Goal: Information Seeking & Learning: Learn about a topic

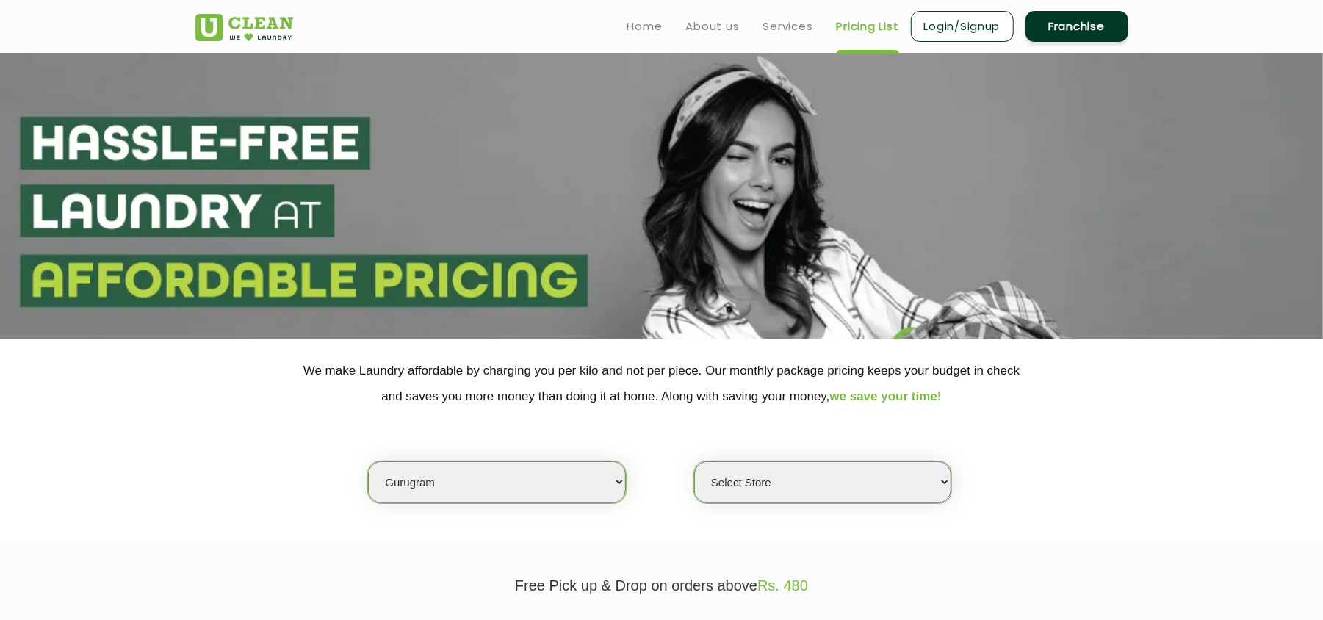
click at [466, 478] on select "Select city [GEOGRAPHIC_DATA] [GEOGRAPHIC_DATA] [GEOGRAPHIC_DATA] [GEOGRAPHIC_D…" at bounding box center [496, 482] width 257 height 42
select select "1"
click at [368, 461] on select "Select city [GEOGRAPHIC_DATA] [GEOGRAPHIC_DATA] [GEOGRAPHIC_DATA] [GEOGRAPHIC_D…" at bounding box center [496, 482] width 257 height 42
click at [750, 475] on select "Select Store [GEOGRAPHIC_DATA] [GEOGRAPHIC_DATA] 2 [GEOGRAPHIC_DATA] [PERSON_NA…" at bounding box center [822, 482] width 257 height 42
select select "407"
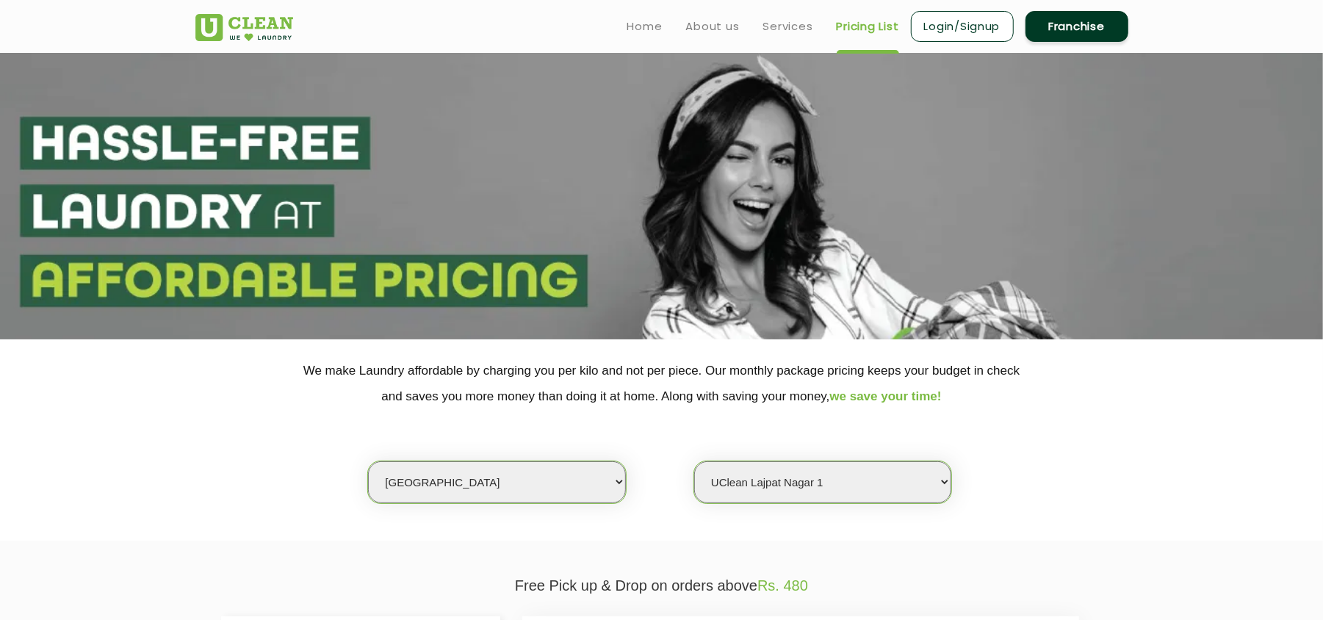
click at [694, 461] on select "Select Store [GEOGRAPHIC_DATA] [GEOGRAPHIC_DATA] 2 [GEOGRAPHIC_DATA] [PERSON_NA…" at bounding box center [822, 482] width 257 height 42
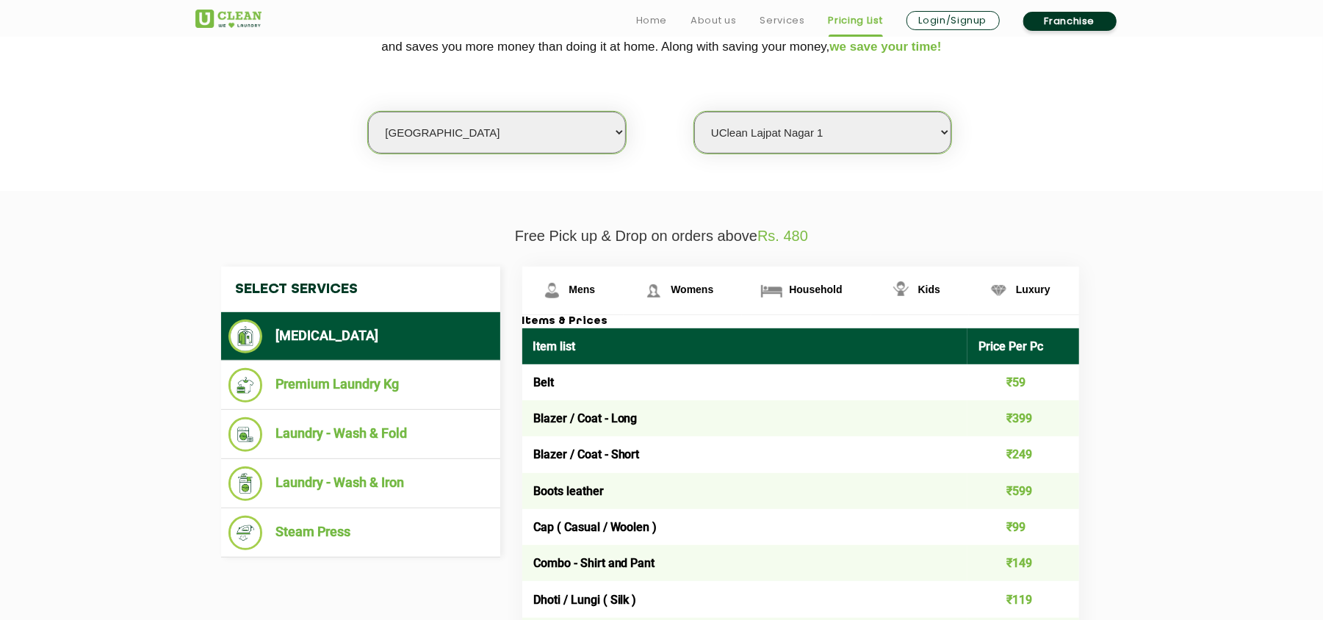
scroll to position [350, 0]
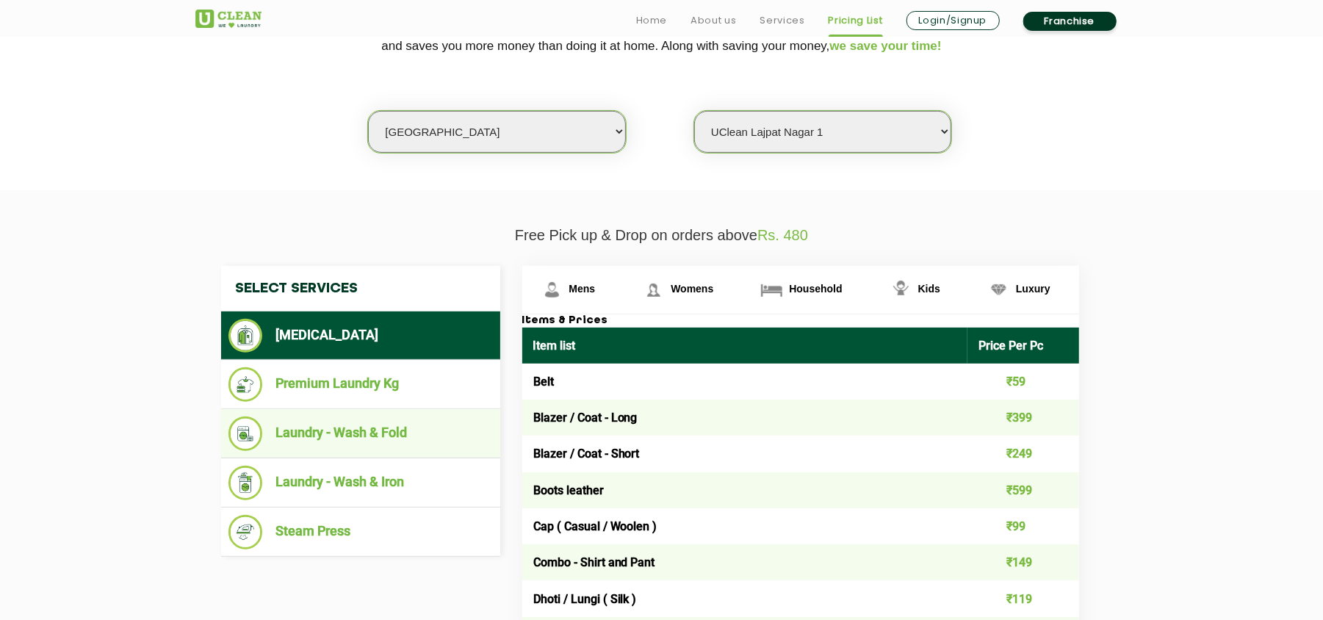
click at [389, 420] on li "Laundry - Wash & Fold" at bounding box center [360, 434] width 264 height 35
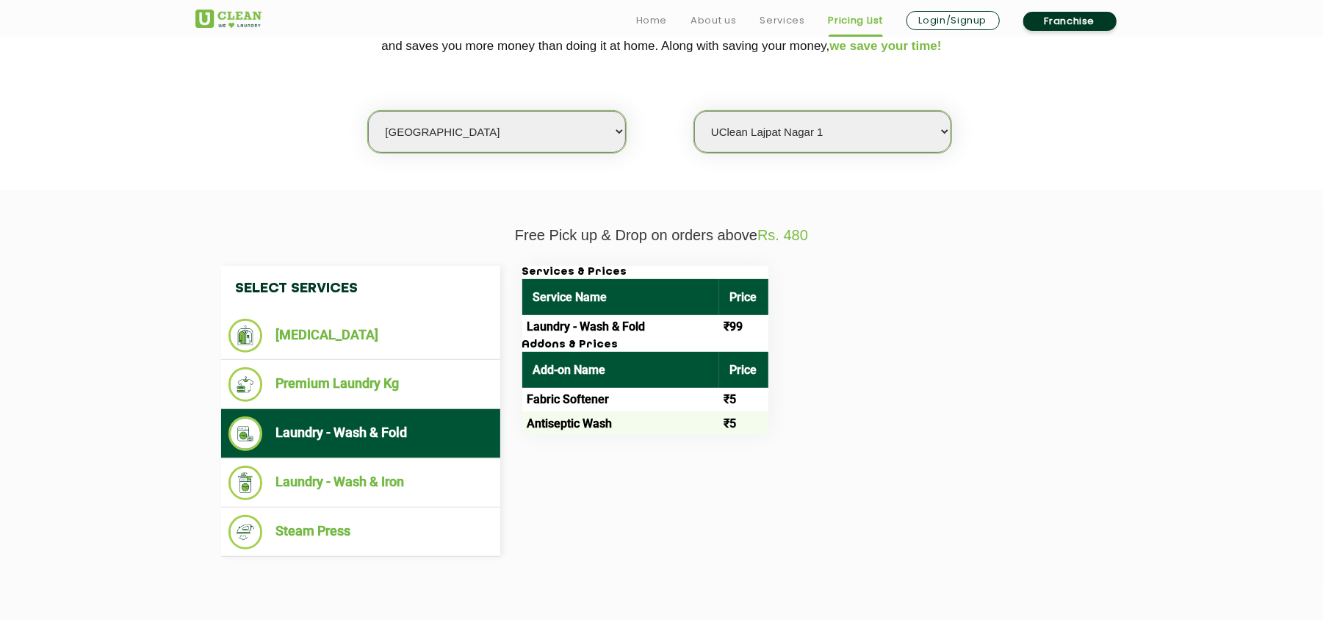
click at [659, 503] on div "Select Services [MEDICAL_DATA] Premium Laundry Kg Laundry - Wash & Fold Laundry…" at bounding box center [662, 411] width 904 height 291
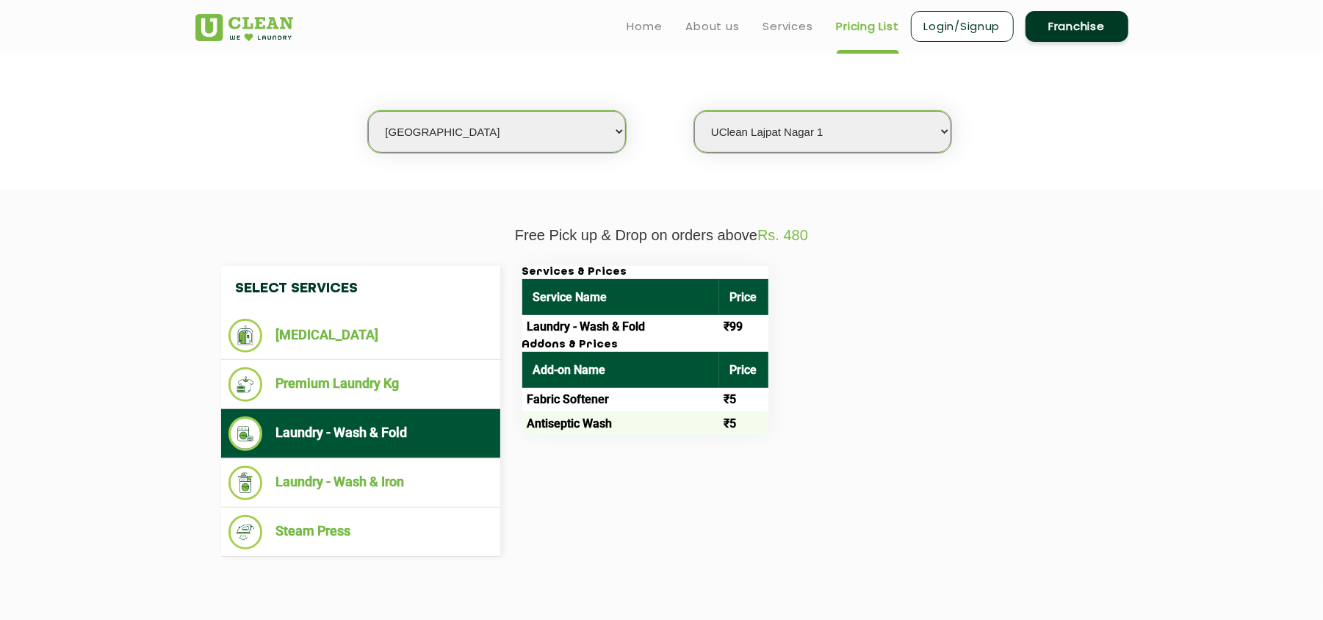
click at [442, 140] on select "Select city [GEOGRAPHIC_DATA] [GEOGRAPHIC_DATA] [GEOGRAPHIC_DATA] [GEOGRAPHIC_D…" at bounding box center [496, 132] width 257 height 42
click at [758, 134] on select "Select Store [GEOGRAPHIC_DATA] [GEOGRAPHIC_DATA] 2 [GEOGRAPHIC_DATA] [PERSON_NA…" at bounding box center [822, 132] width 257 height 42
click at [450, 130] on select "Select city [GEOGRAPHIC_DATA] [GEOGRAPHIC_DATA] [GEOGRAPHIC_DATA] [GEOGRAPHIC_D…" at bounding box center [496, 132] width 257 height 42
select select "43"
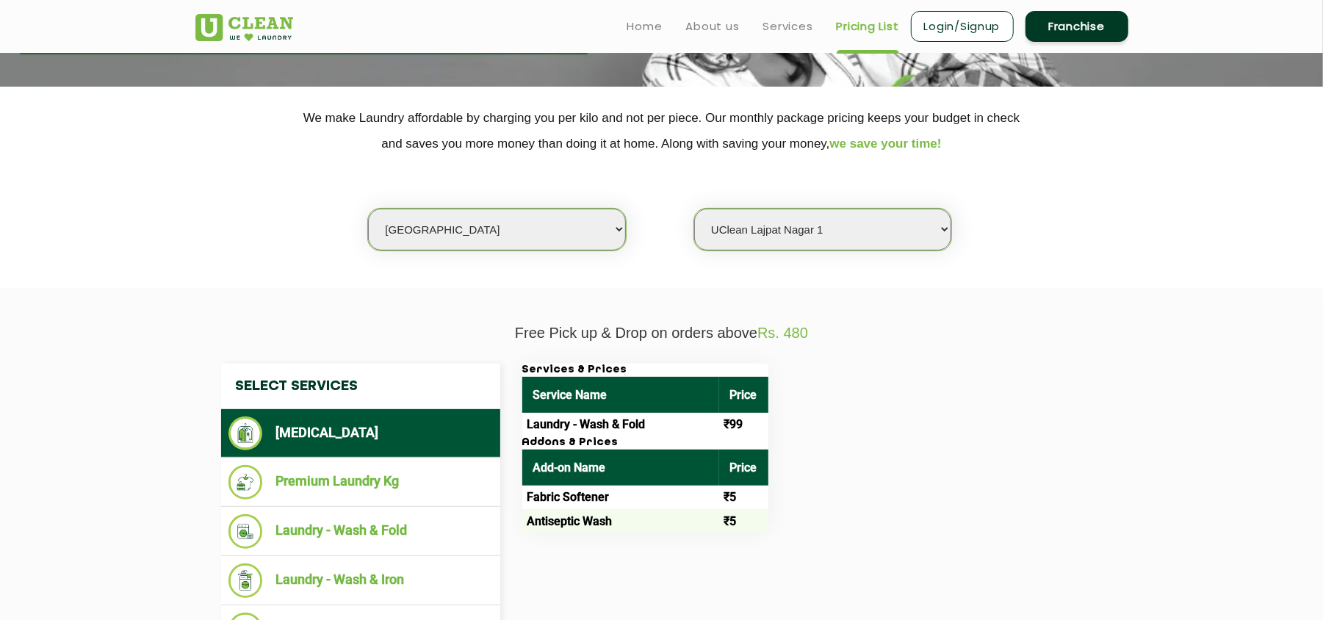
select select "0"
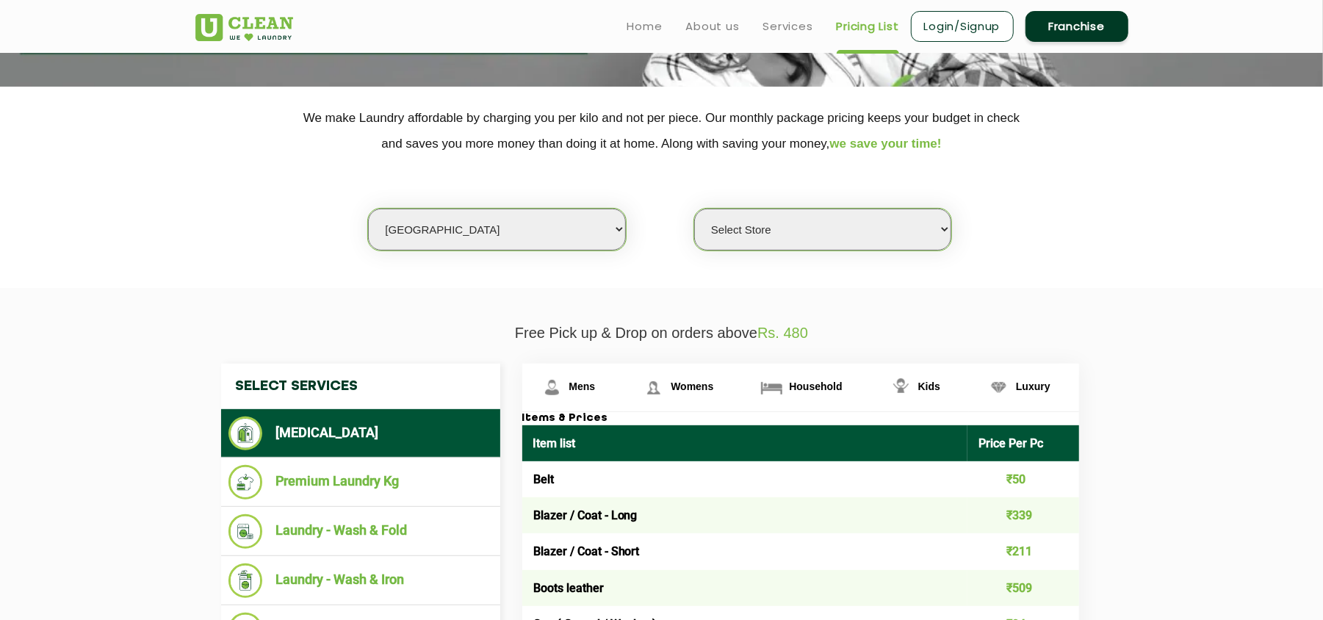
click at [489, 212] on select "Select city [GEOGRAPHIC_DATA] [GEOGRAPHIC_DATA] [GEOGRAPHIC_DATA] [GEOGRAPHIC_D…" at bounding box center [496, 230] width 257 height 42
select select "9"
click at [368, 209] on select "Select city [GEOGRAPHIC_DATA] [GEOGRAPHIC_DATA] [GEOGRAPHIC_DATA] [GEOGRAPHIC_D…" at bounding box center [496, 230] width 257 height 42
select select
click at [733, 238] on select "Select Store UClean Kudasan" at bounding box center [822, 230] width 257 height 42
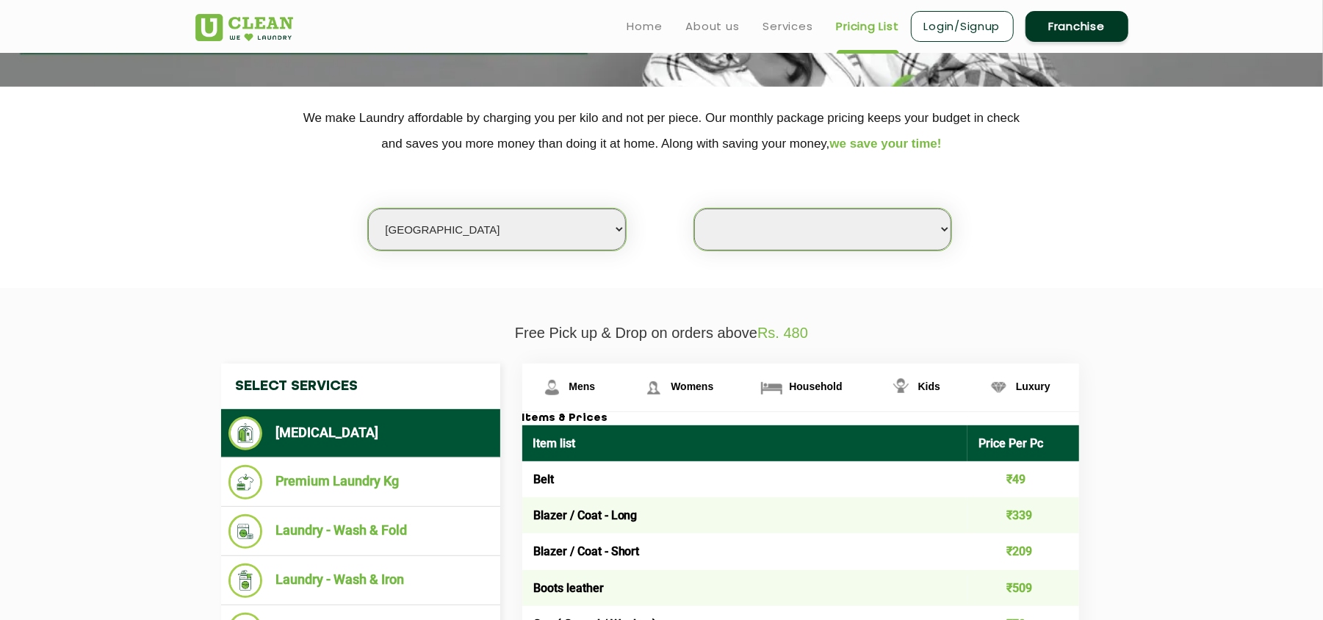
click at [372, 523] on li "Laundry - Wash & Fold" at bounding box center [360, 531] width 264 height 35
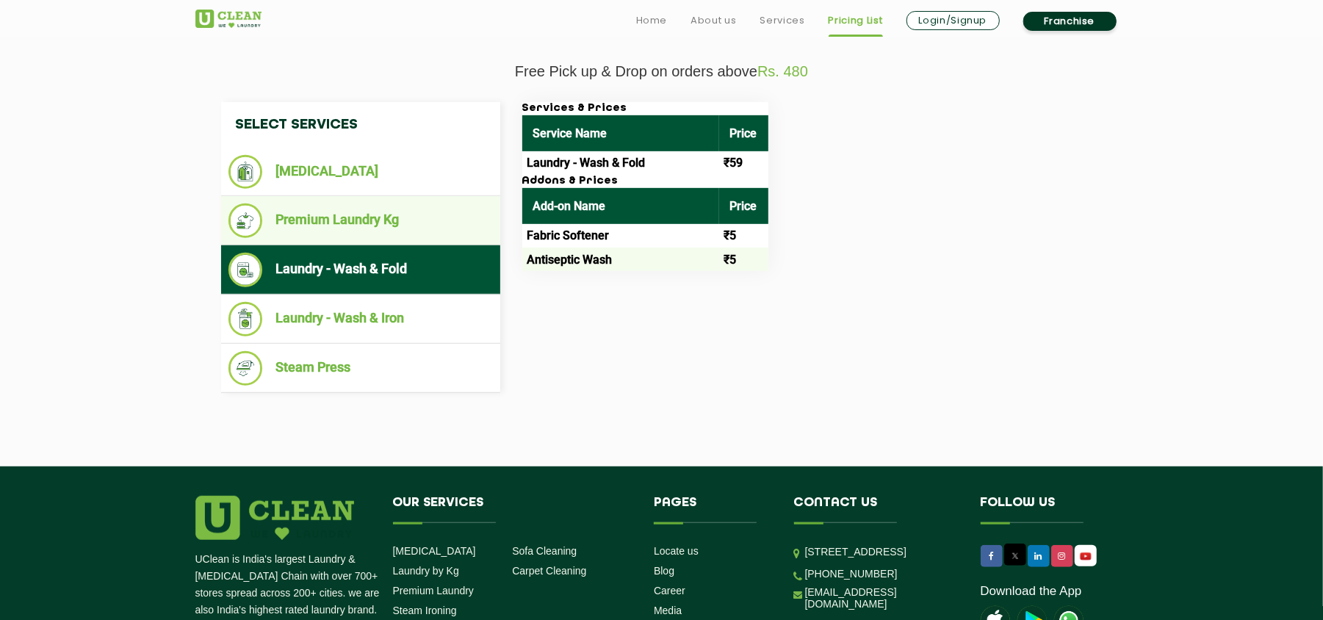
scroll to position [519, 0]
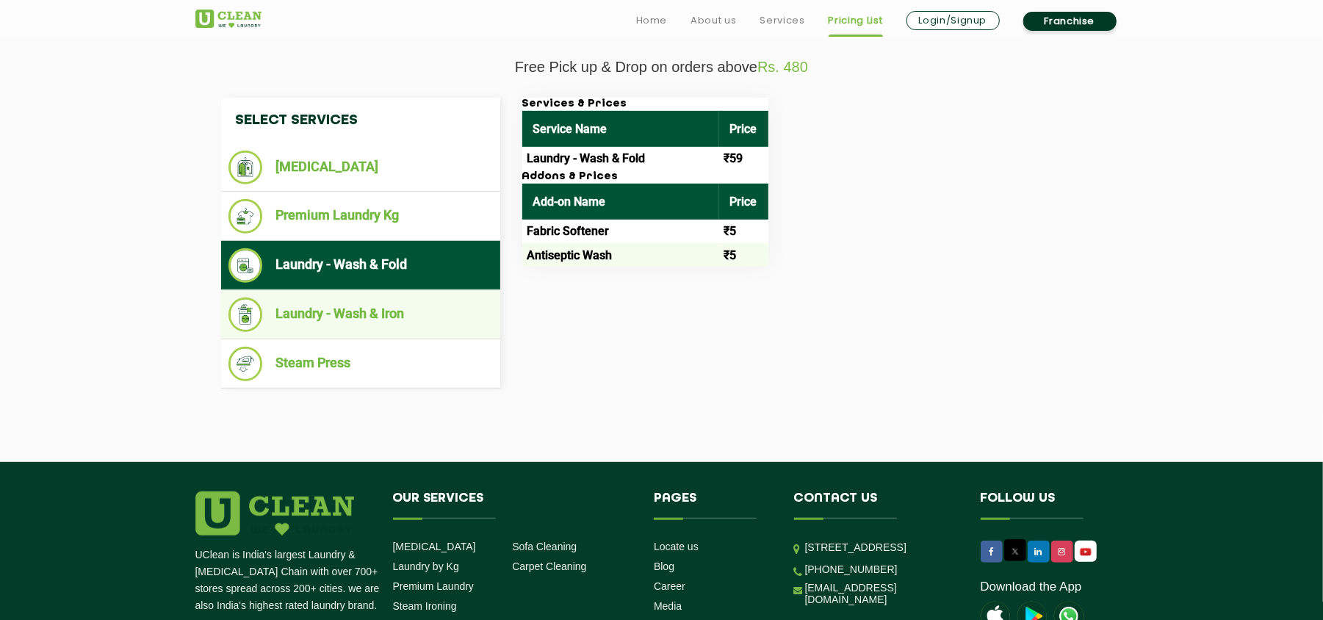
click at [348, 311] on li "Laundry - Wash & Iron" at bounding box center [360, 315] width 264 height 35
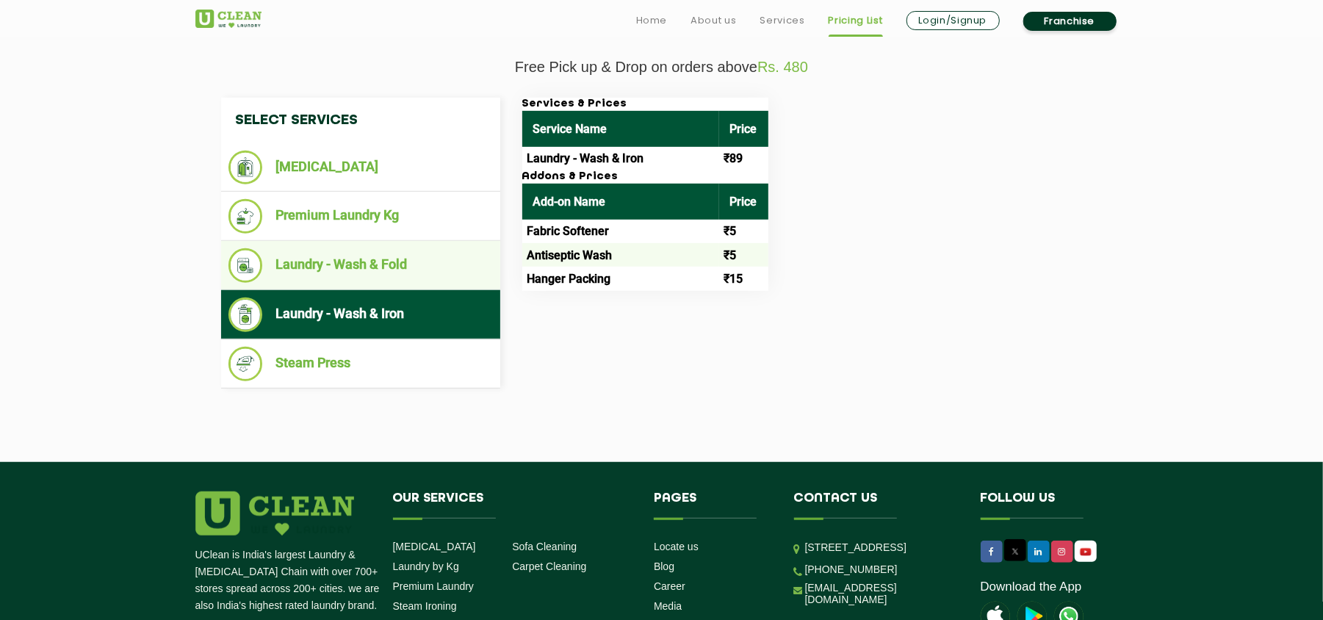
click at [351, 285] on ul "Laundry - Wash & Fold" at bounding box center [360, 265] width 279 height 49
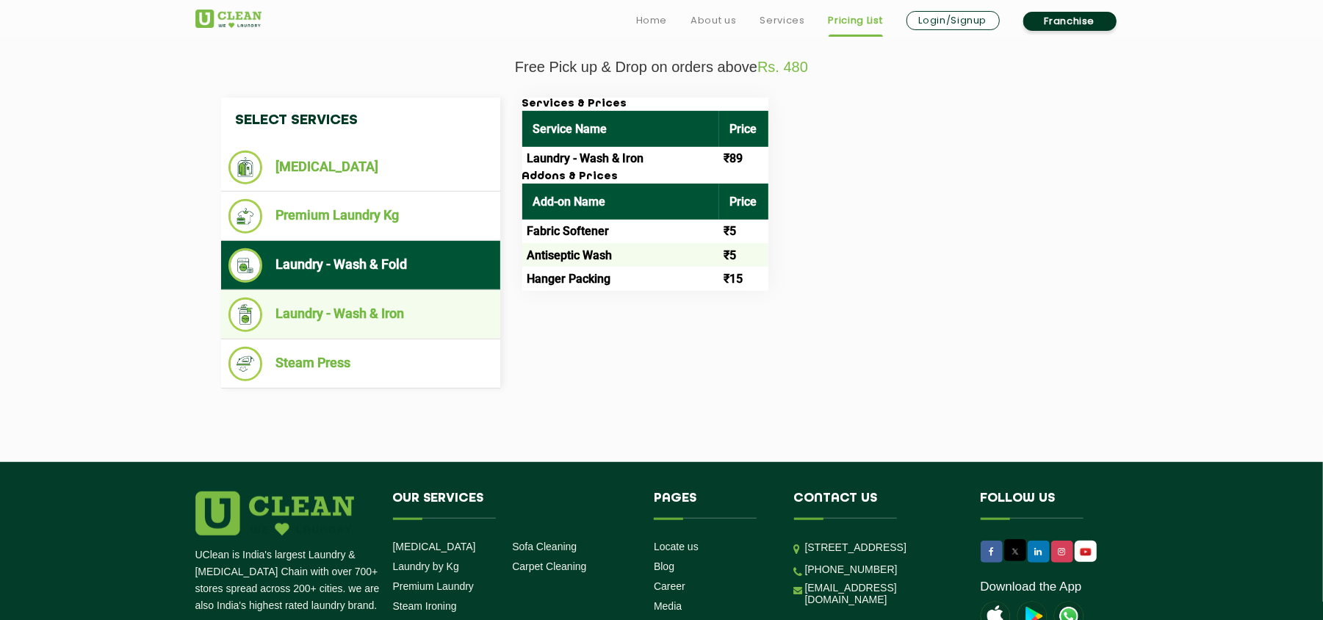
click at [373, 301] on li "Laundry - Wash & Iron" at bounding box center [360, 315] width 264 height 35
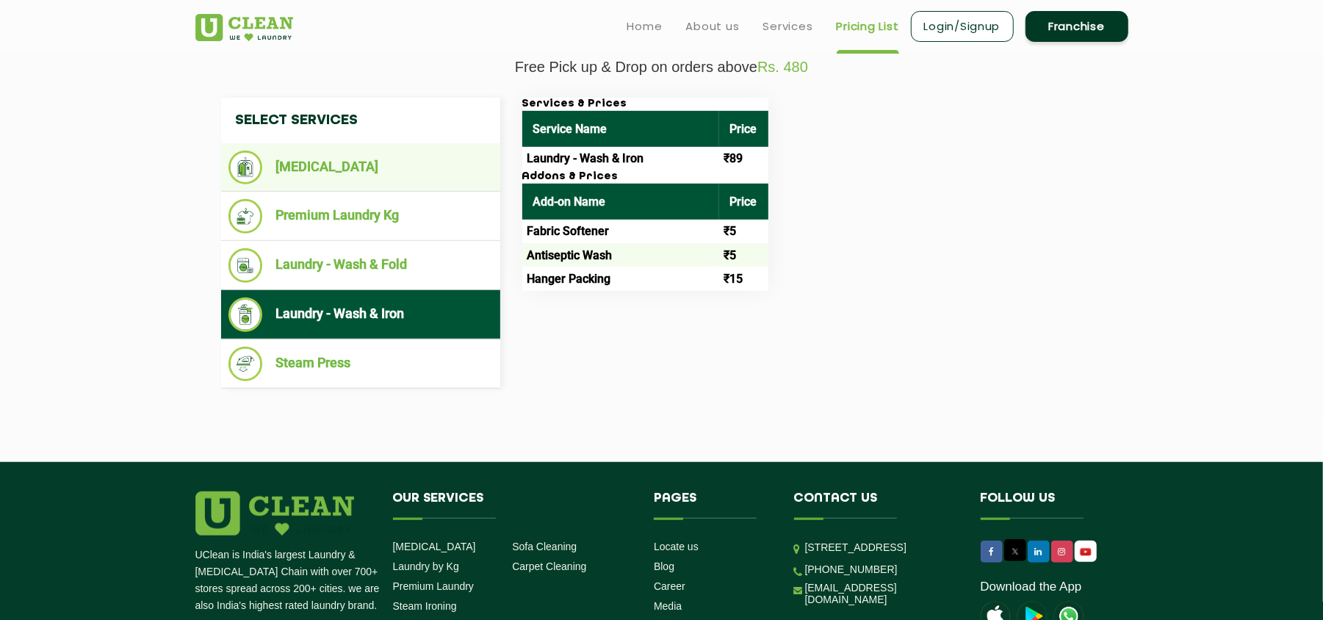
scroll to position [0, 0]
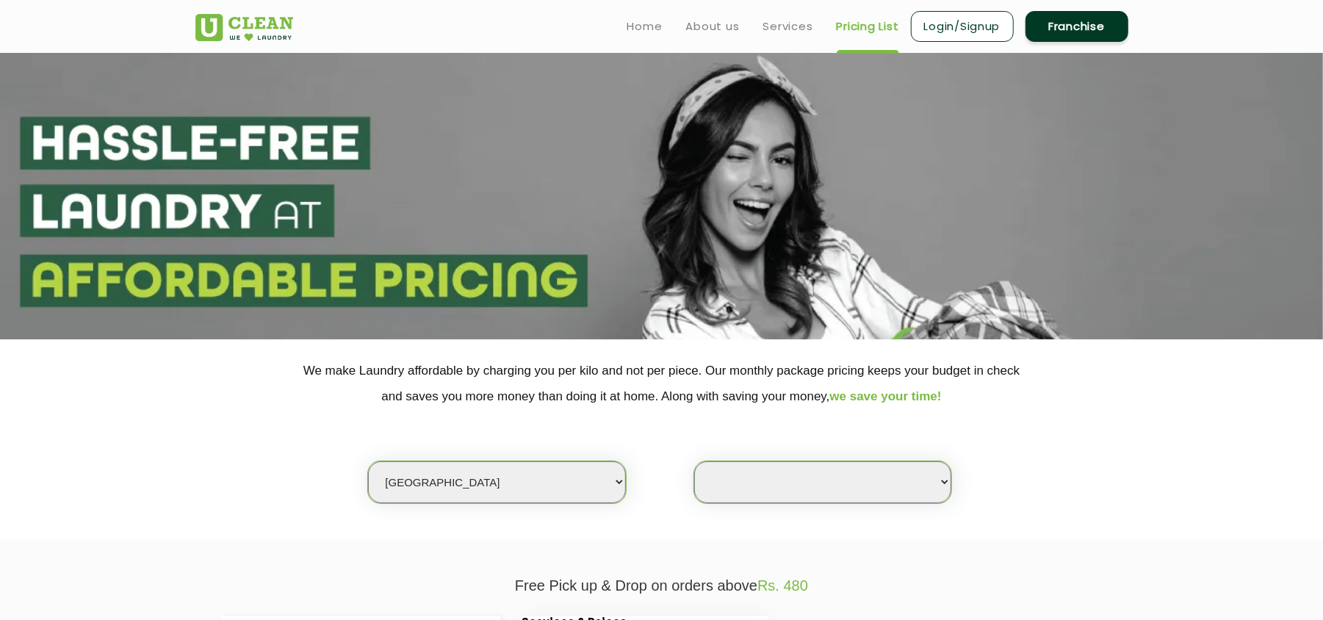
click at [465, 483] on select "Select city [GEOGRAPHIC_DATA] [GEOGRAPHIC_DATA] [GEOGRAPHIC_DATA] [GEOGRAPHIC_D…" at bounding box center [496, 482] width 257 height 42
select select "129"
click at [473, 480] on select "Select city [GEOGRAPHIC_DATA] [GEOGRAPHIC_DATA] [GEOGRAPHIC_DATA] [GEOGRAPHIC_D…" at bounding box center [496, 482] width 257 height 42
select select "0"
click at [473, 480] on select "Select city [GEOGRAPHIC_DATA] [GEOGRAPHIC_DATA] [GEOGRAPHIC_DATA] [GEOGRAPHIC_D…" at bounding box center [496, 482] width 257 height 42
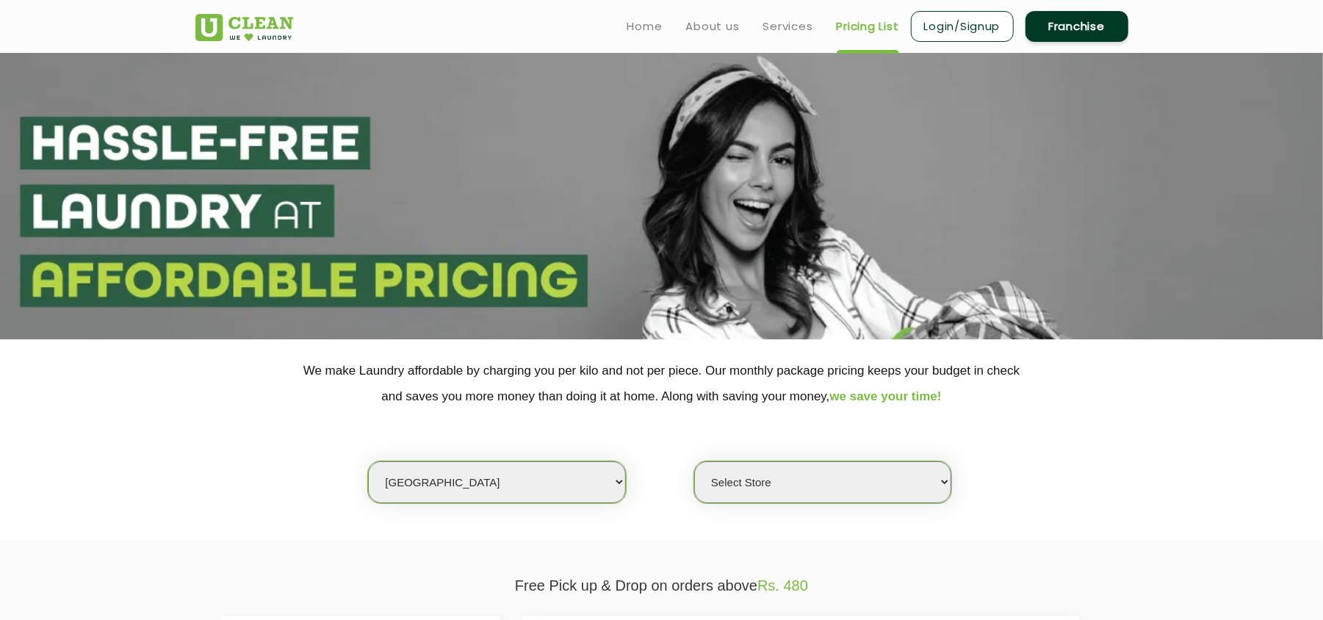
select select "47"
click at [281, 451] on div "Select city [GEOGRAPHIC_DATA] [GEOGRAPHIC_DATA] [GEOGRAPHIC_DATA] [GEOGRAPHIC_D…" at bounding box center [661, 456] width 955 height 95
select select "0"
click at [427, 483] on select "Select city [GEOGRAPHIC_DATA] [GEOGRAPHIC_DATA] [GEOGRAPHIC_DATA] [GEOGRAPHIC_D…" at bounding box center [496, 482] width 257 height 42
select select "167"
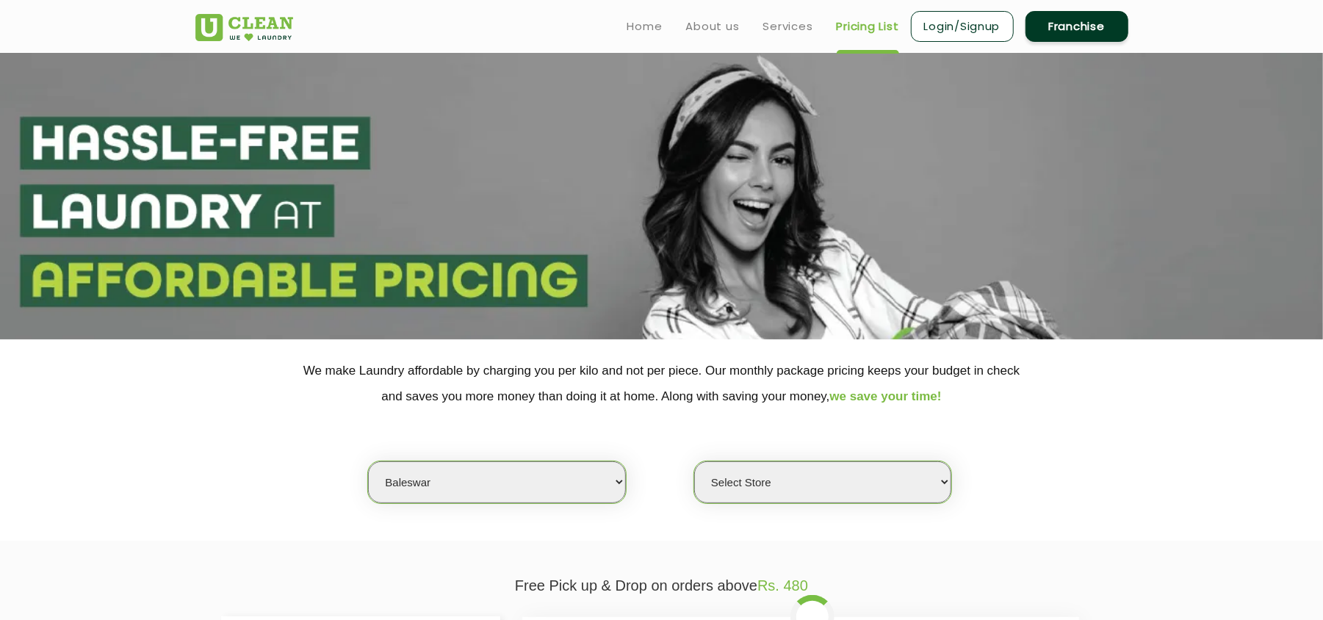
click at [286, 482] on div "Select city [GEOGRAPHIC_DATA] [GEOGRAPHIC_DATA] [GEOGRAPHIC_DATA] [GEOGRAPHIC_D…" at bounding box center [661, 456] width 955 height 95
select select "0"
click at [444, 482] on select "Select city [GEOGRAPHIC_DATA] [GEOGRAPHIC_DATA] [GEOGRAPHIC_DATA] [GEOGRAPHIC_D…" at bounding box center [496, 482] width 257 height 42
select select "116"
click at [230, 482] on div "Select city [GEOGRAPHIC_DATA] [GEOGRAPHIC_DATA] [GEOGRAPHIC_DATA] [GEOGRAPHIC_D…" at bounding box center [661, 456] width 955 height 95
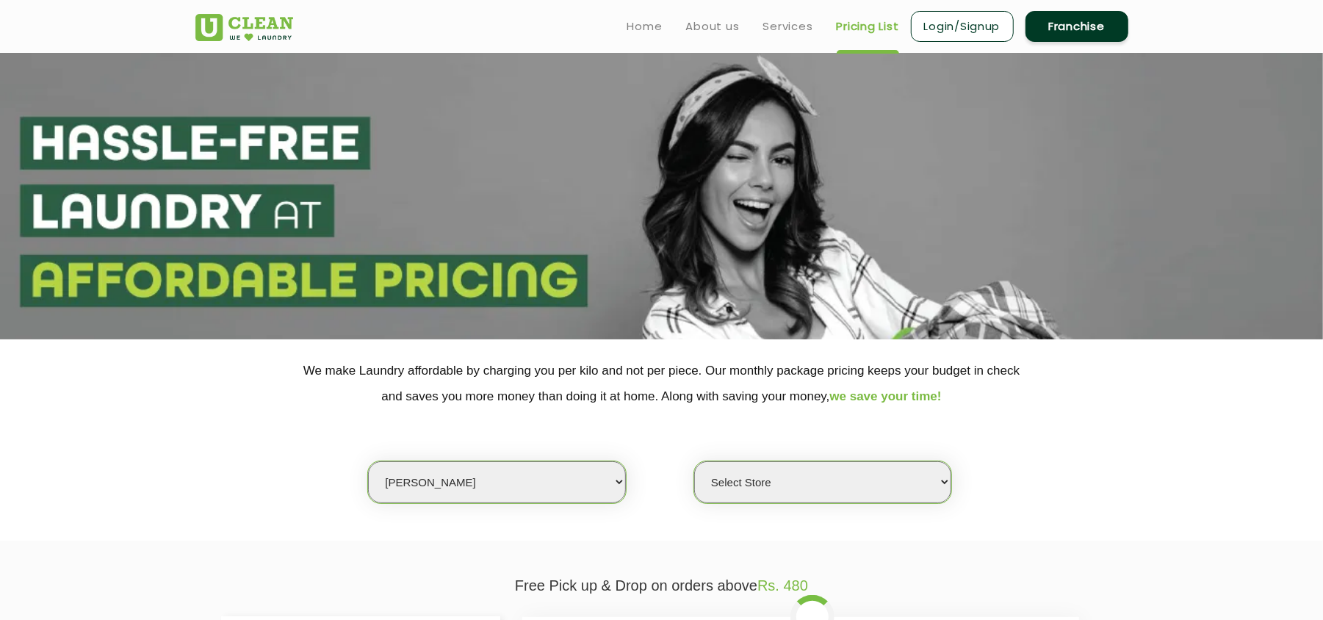
select select "0"
click at [454, 486] on select "Select city [GEOGRAPHIC_DATA] [GEOGRAPHIC_DATA] [GEOGRAPHIC_DATA] [GEOGRAPHIC_D…" at bounding box center [496, 482] width 257 height 42
